Goal: Find specific page/section: Find specific page/section

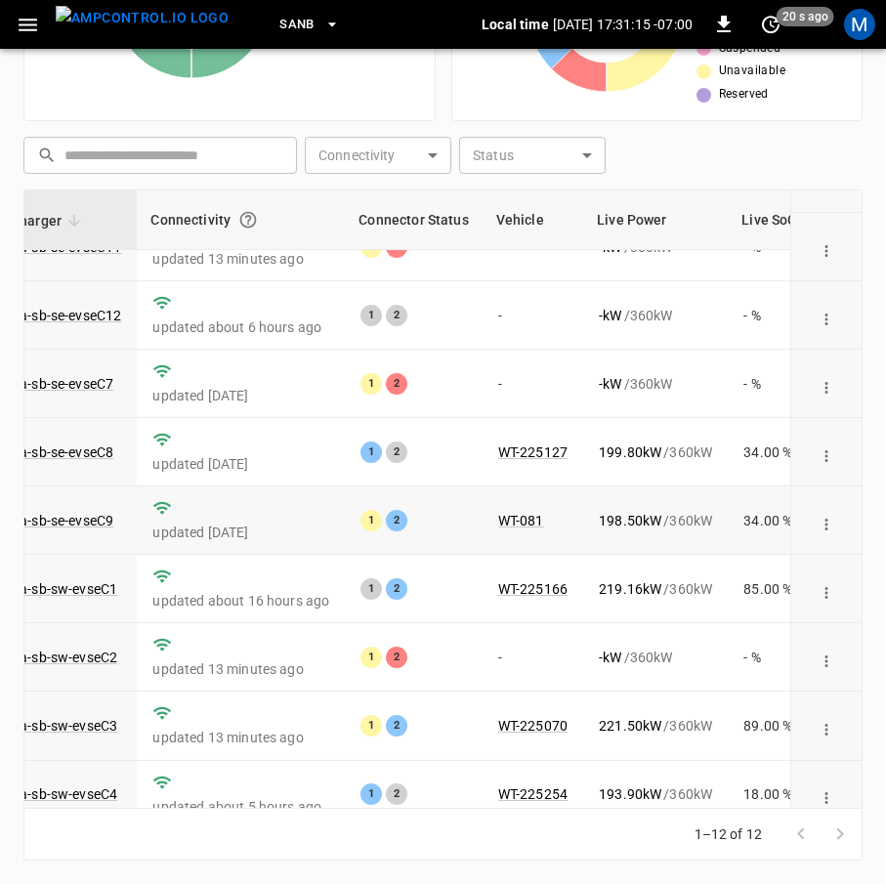
scroll to position [0, 166]
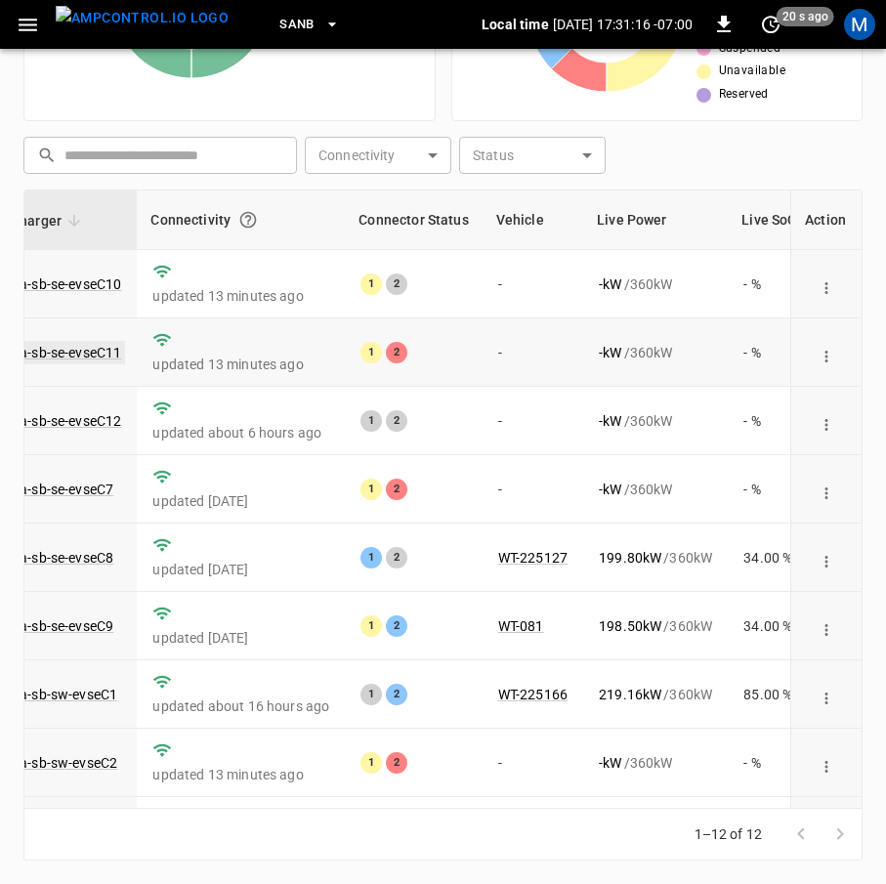
click at [99, 356] on link "ca-sb-se-evseC11" at bounding box center [67, 352] width 116 height 23
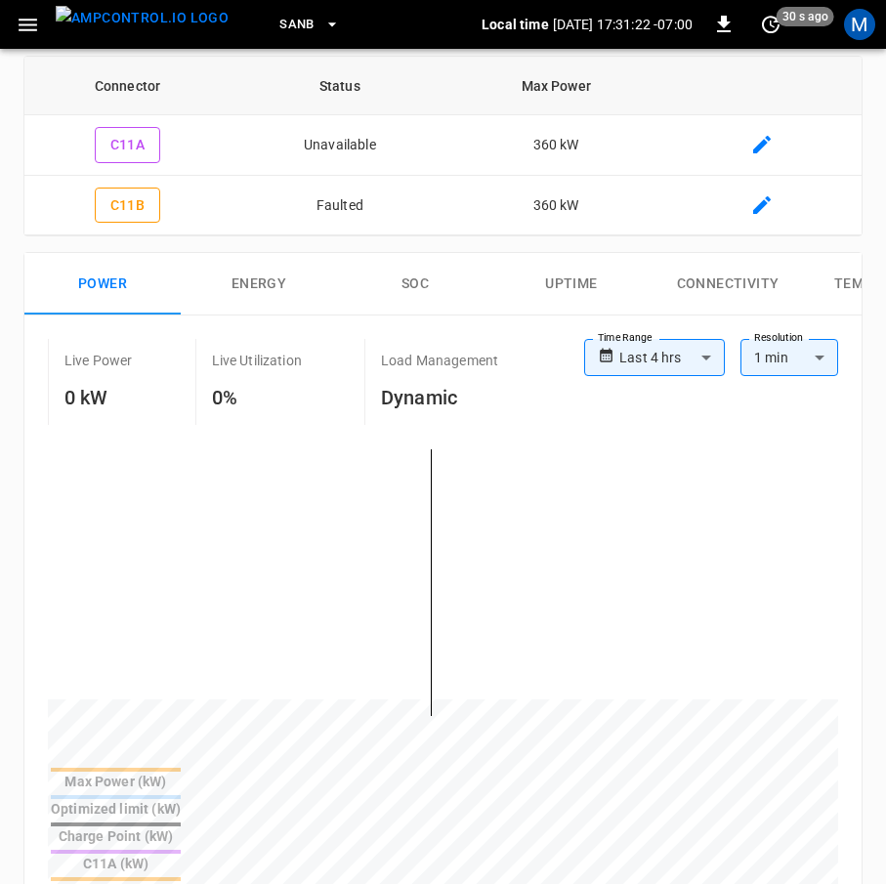
scroll to position [35, 0]
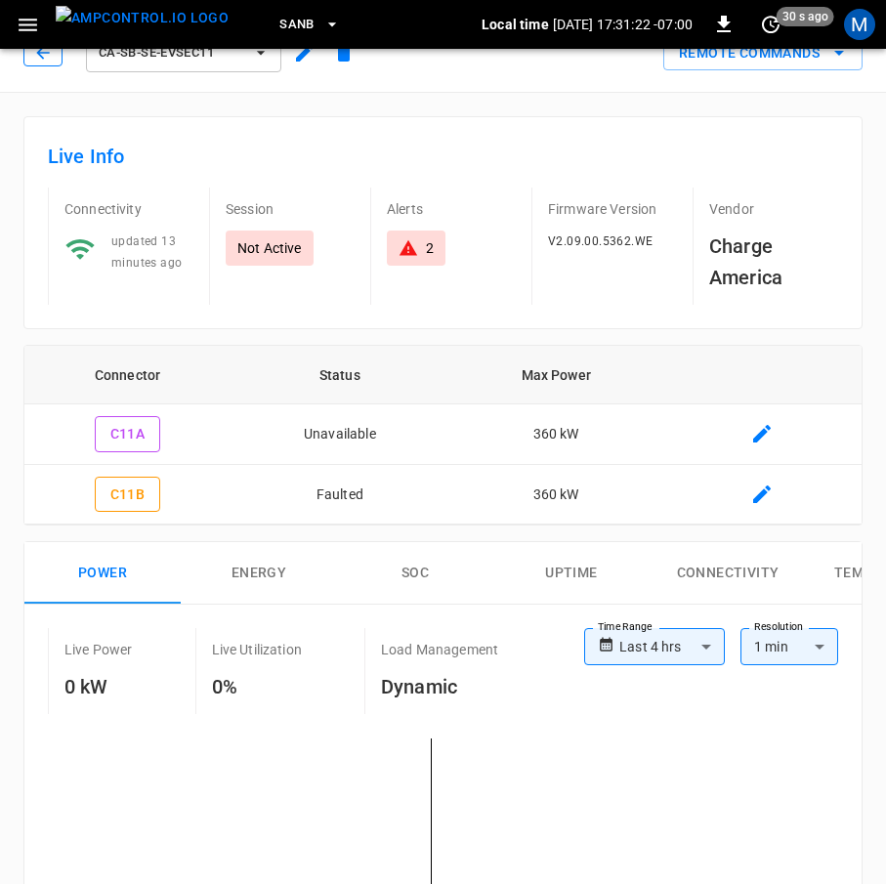
click at [53, 58] on button "button" at bounding box center [42, 52] width 39 height 27
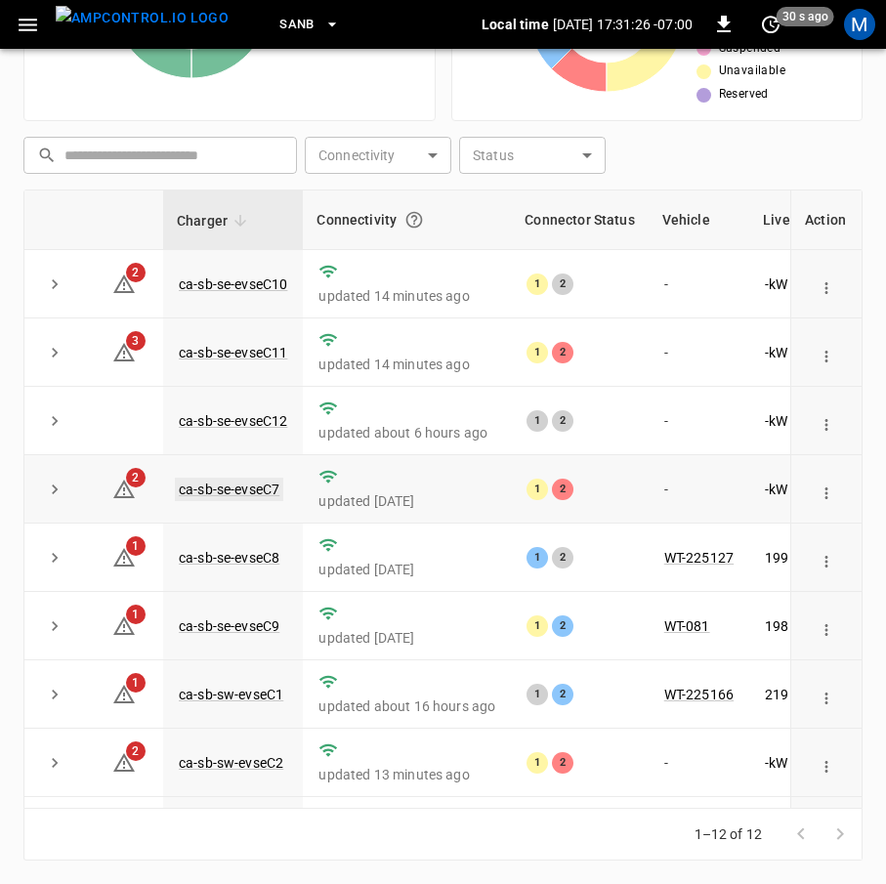
click at [256, 494] on link "ca-sb-se-evseC7" at bounding box center [229, 489] width 108 height 23
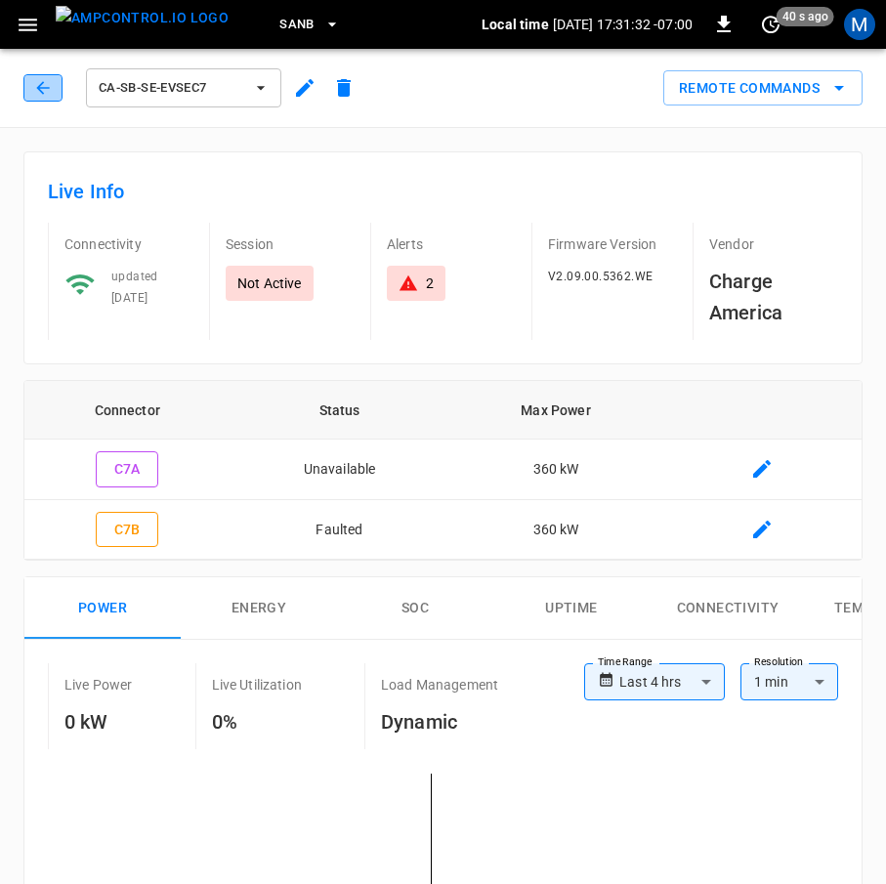
click at [42, 97] on icon "button" at bounding box center [43, 88] width 20 height 20
